Goal: Information Seeking & Learning: Learn about a topic

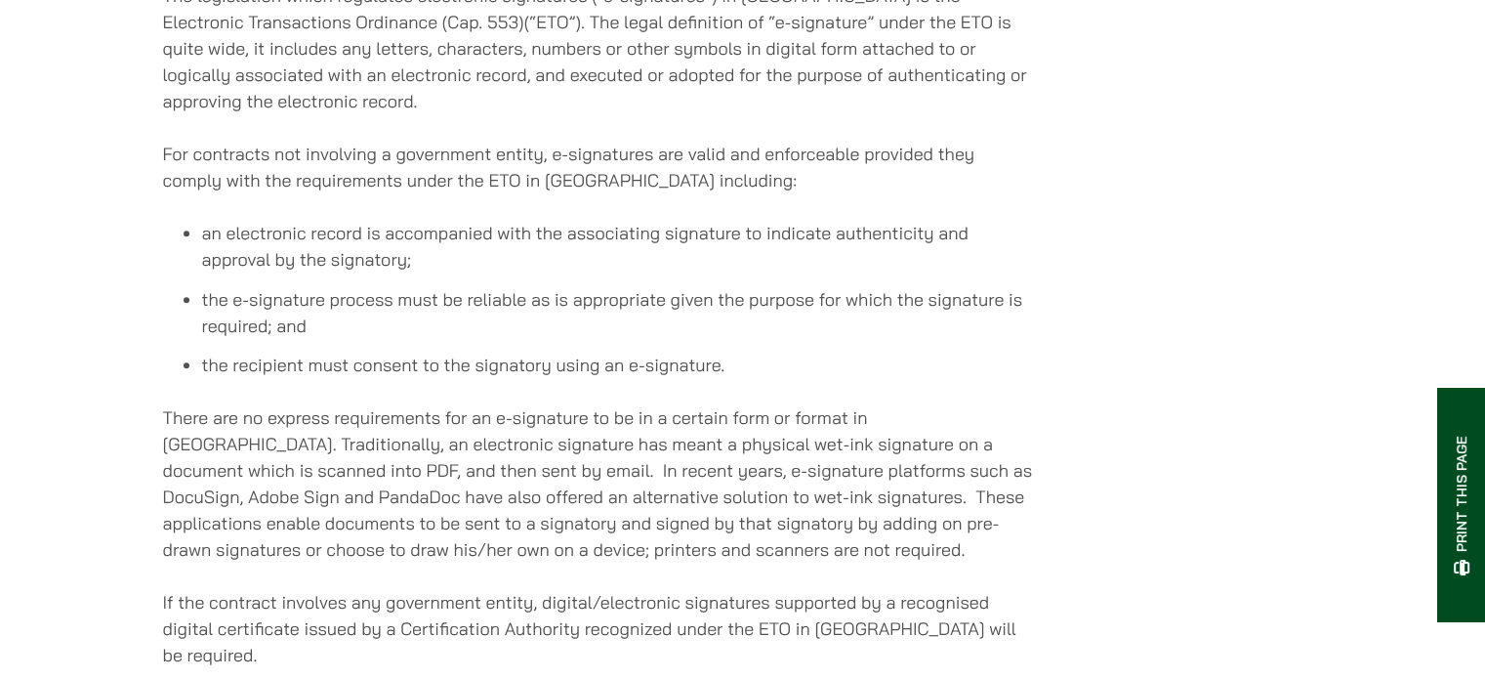
scroll to position [1215, 0]
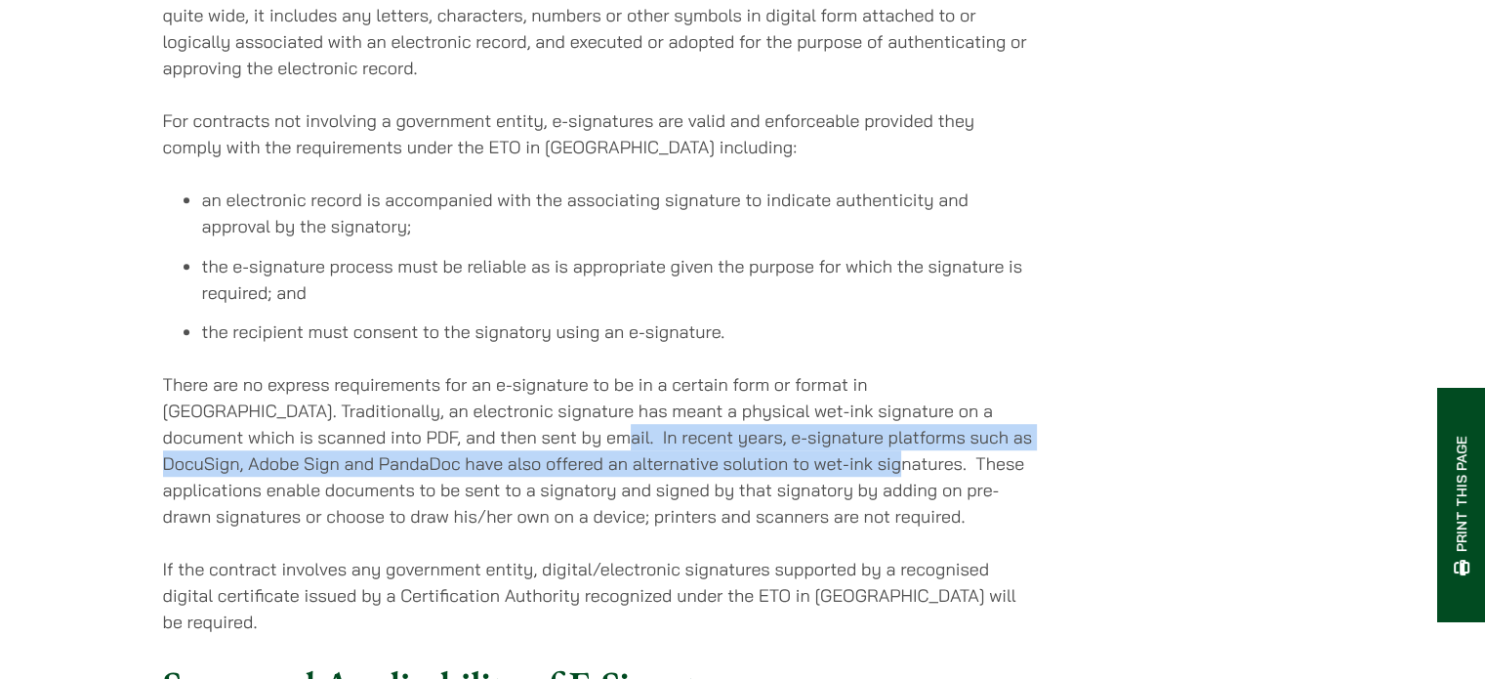
drag, startPoint x: 518, startPoint y: 459, endPoint x: 824, endPoint y: 489, distance: 308.2
click at [824, 489] on p "There are no express requirements for an e-signature to be in a certain form or…" at bounding box center [598, 450] width 870 height 158
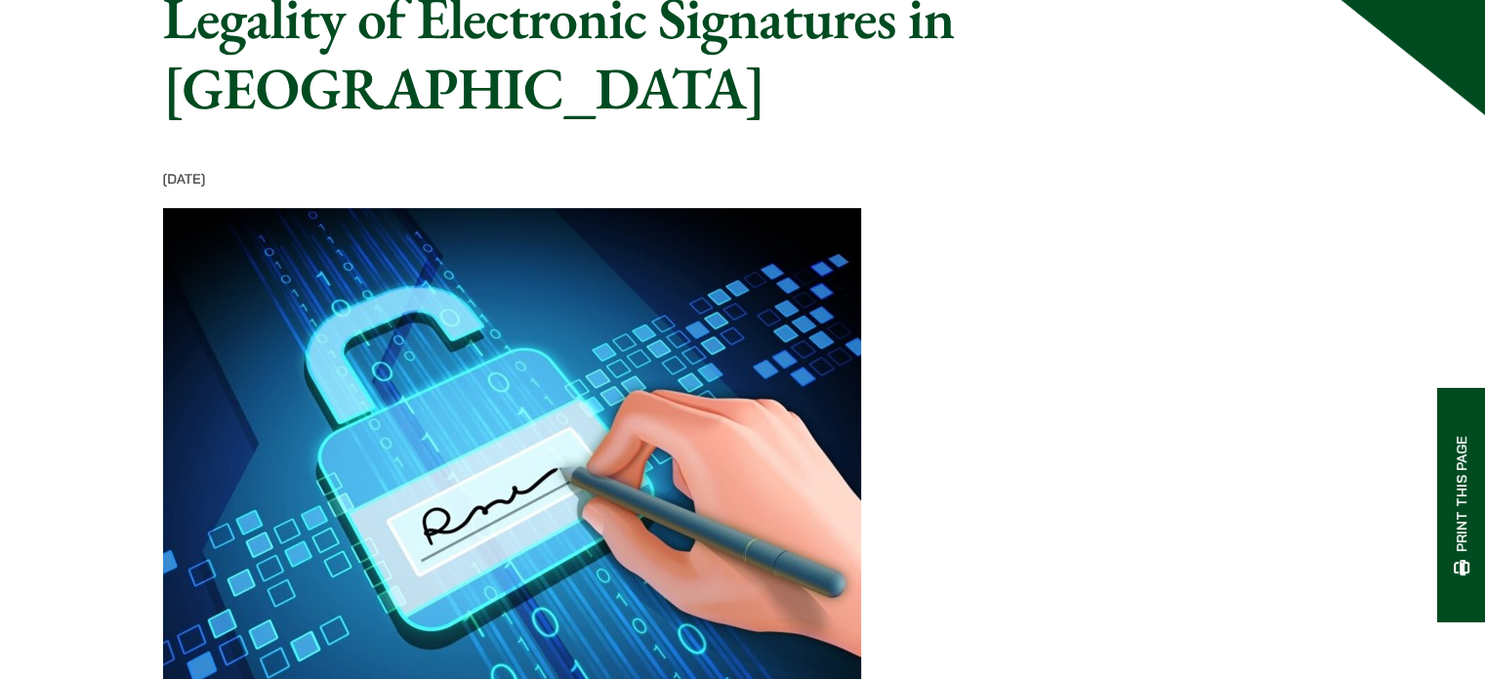
scroll to position [141, 0]
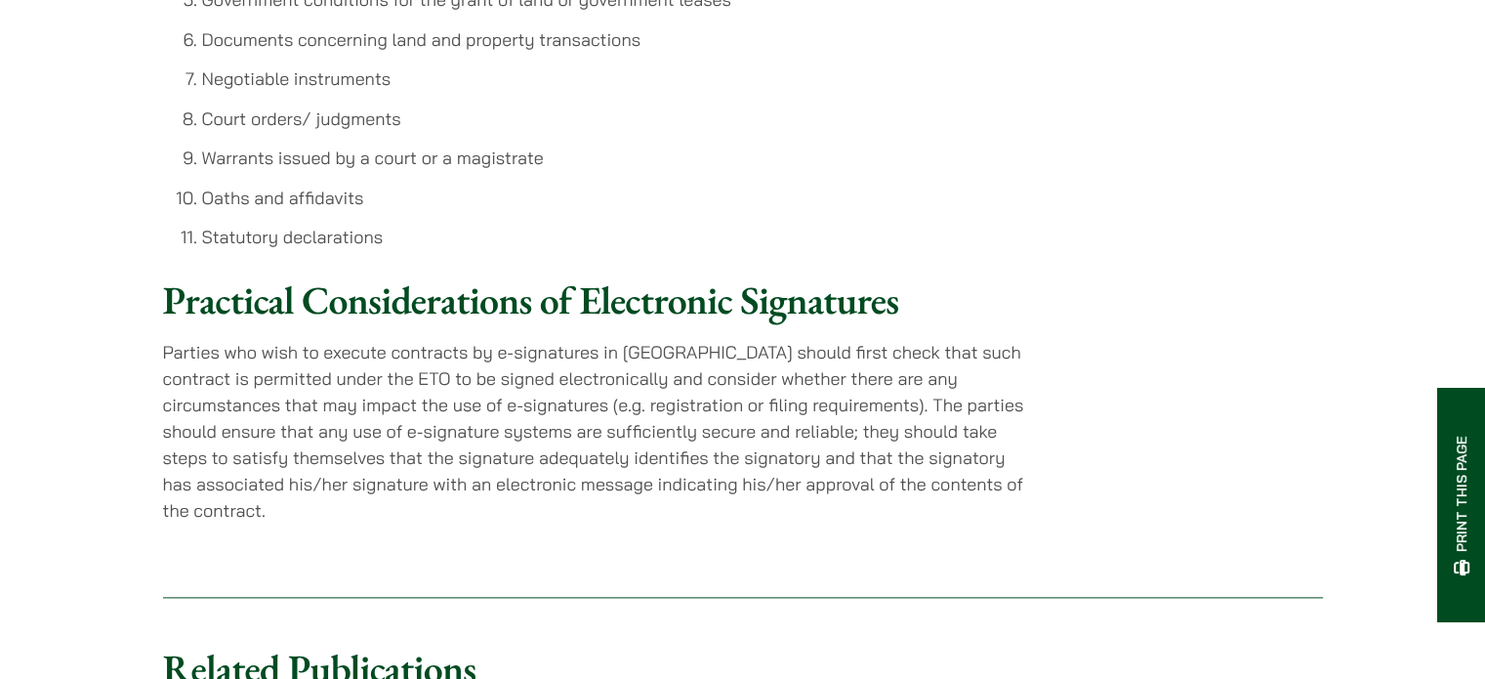
scroll to position [2289, 0]
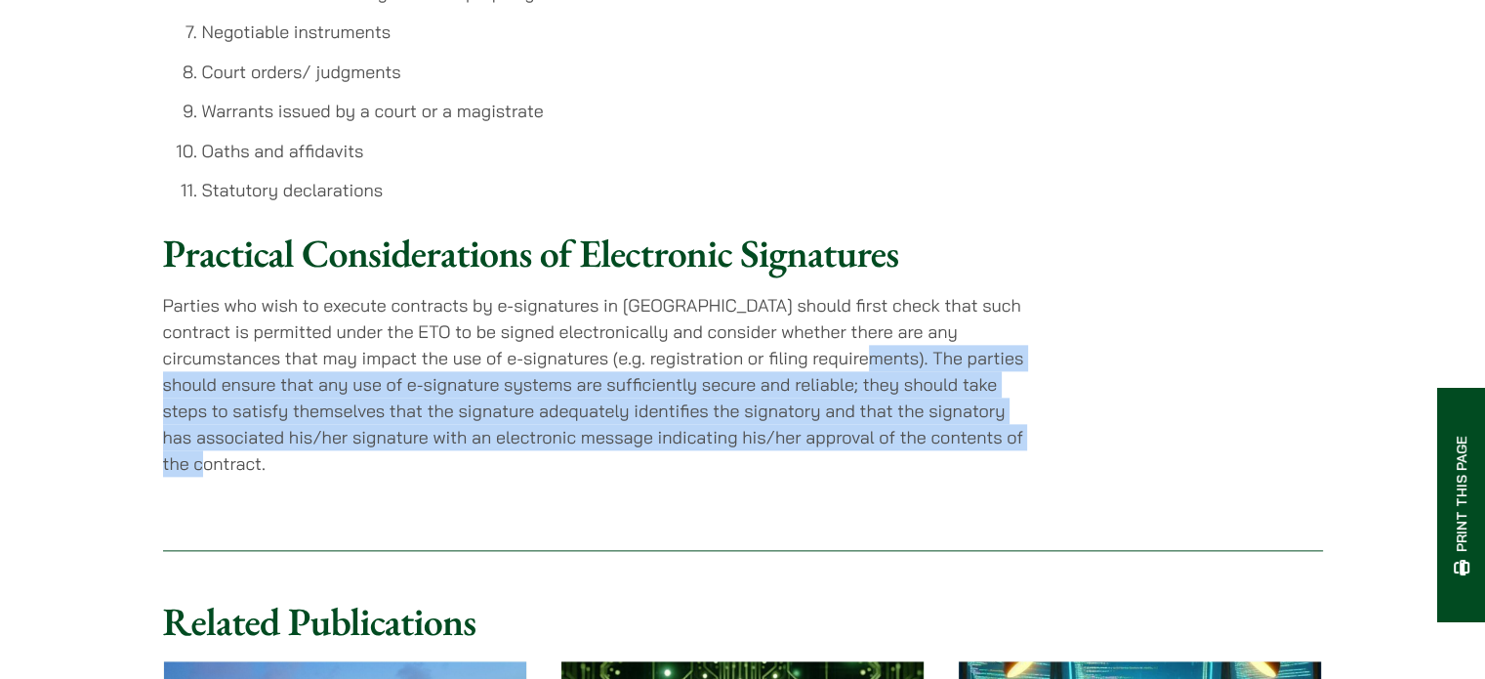
drag, startPoint x: 776, startPoint y: 373, endPoint x: 1022, endPoint y: 455, distance: 258.5
click at [1022, 455] on p "Parties who wish to execute contracts by e-signatures in [GEOGRAPHIC_DATA] shou…" at bounding box center [598, 384] width 870 height 185
